Goal: Task Accomplishment & Management: Use online tool/utility

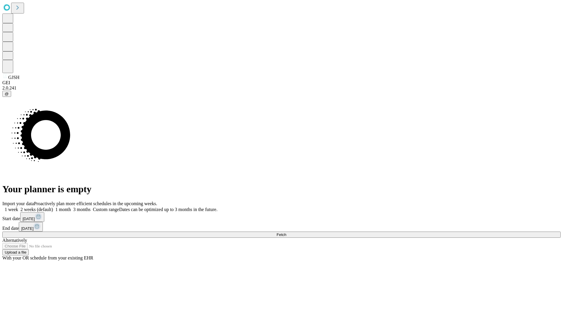
click at [286, 232] on span "Fetch" at bounding box center [282, 234] width 10 height 4
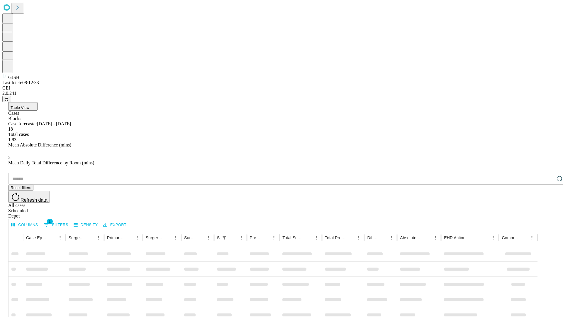
click at [548, 213] on div "Depot" at bounding box center [287, 215] width 558 height 5
